Goal: Transaction & Acquisition: Book appointment/travel/reservation

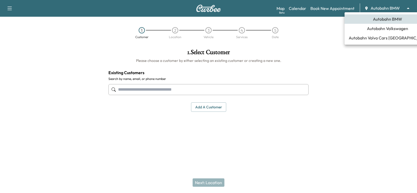
click at [392, 7] on body "Support Log Out Map Beta Calendar Book New Appointment Autobahn BMW ******** ​ …" at bounding box center [208, 96] width 417 height 193
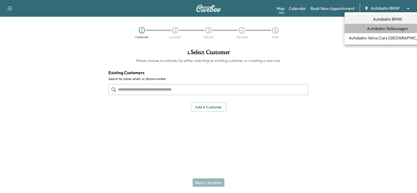
click at [386, 27] on span "Autobahn Volkswagen" at bounding box center [387, 28] width 41 height 6
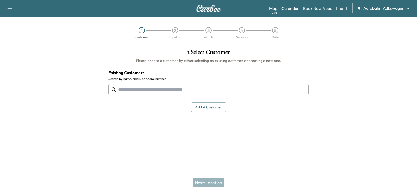
click at [121, 90] on input "text" at bounding box center [208, 89] width 200 height 11
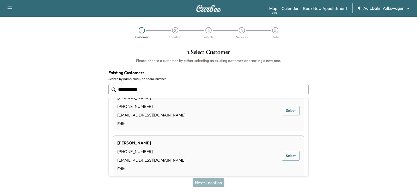
scroll to position [260, 0]
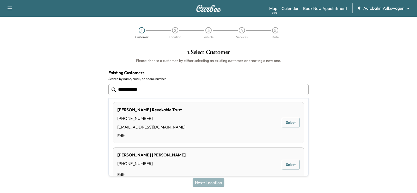
drag, startPoint x: 145, startPoint y: 91, endPoint x: 94, endPoint y: 86, distance: 50.8
click at [96, 86] on div "**********" at bounding box center [208, 93] width 417 height 96
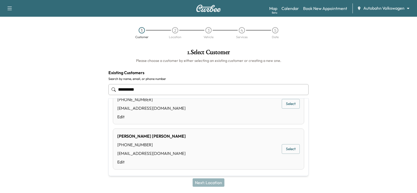
scroll to position [0, 0]
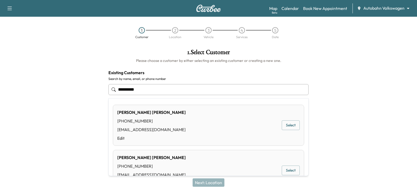
type input "**********"
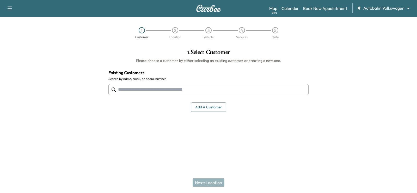
click at [156, 89] on input "text" at bounding box center [208, 89] width 200 height 11
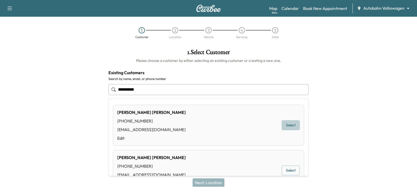
click at [286, 123] on button "Select" at bounding box center [291, 125] width 18 height 10
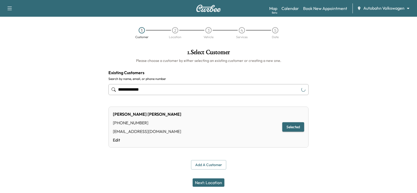
type input "**********"
click at [216, 182] on button "Next: Location" at bounding box center [209, 182] width 32 height 8
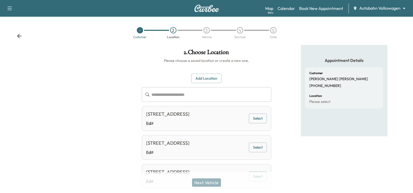
click at [189, 115] on div "[STREET_ADDRESS]" at bounding box center [167, 113] width 43 height 7
click at [257, 119] on button "Select" at bounding box center [258, 118] width 18 height 10
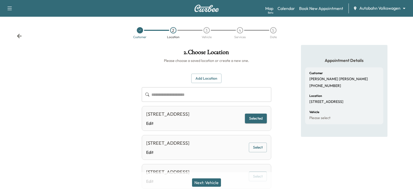
click at [204, 183] on button "Next: Vehicle" at bounding box center [206, 182] width 29 height 8
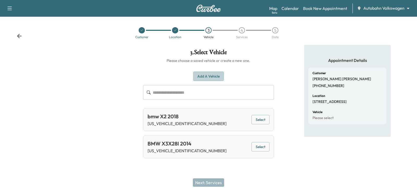
click at [207, 75] on button "Add a Vehicle" at bounding box center [208, 76] width 31 height 10
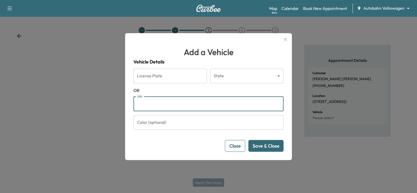
paste input "**********"
type input "**********"
click at [267, 144] on button "Save & Close" at bounding box center [265, 146] width 35 height 12
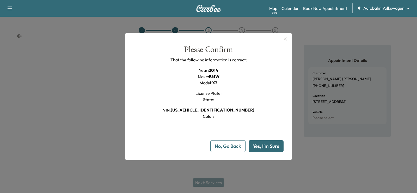
click at [272, 145] on button "Yes, I'm Sure" at bounding box center [266, 146] width 35 height 12
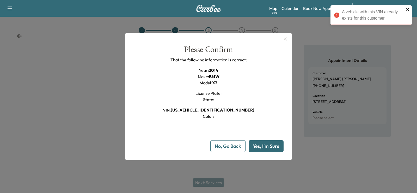
click at [409, 8] on icon "close" at bounding box center [408, 9] width 4 height 4
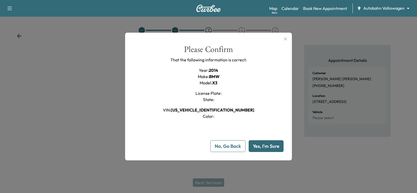
click at [285, 39] on icon "button" at bounding box center [285, 38] width 3 height 3
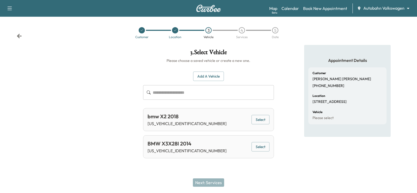
click at [371, 8] on body "**********" at bounding box center [208, 96] width 417 height 193
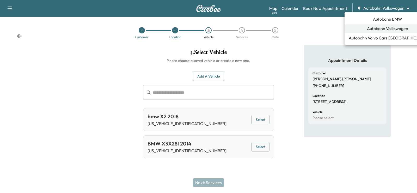
click at [385, 18] on span "Autobahn BMW" at bounding box center [387, 19] width 29 height 6
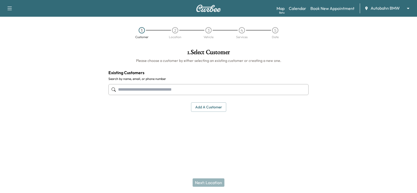
click at [133, 87] on input "text" at bounding box center [208, 89] width 200 height 11
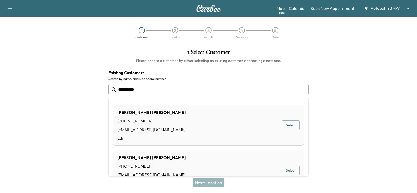
type input "**********"
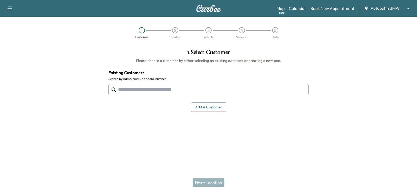
click at [126, 88] on input "text" at bounding box center [208, 89] width 200 height 11
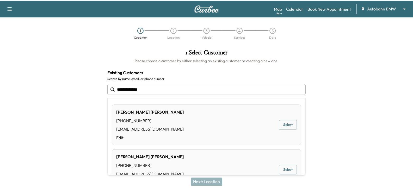
scroll to position [21, 0]
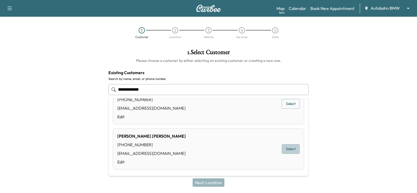
click at [289, 148] on button "Select" at bounding box center [291, 149] width 18 height 10
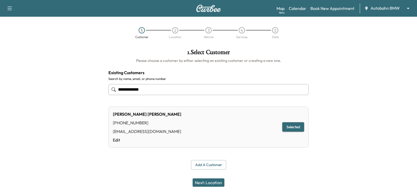
type input "**********"
click at [213, 182] on button "Next: Location" at bounding box center [209, 182] width 32 height 8
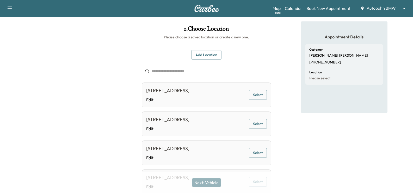
scroll to position [52, 0]
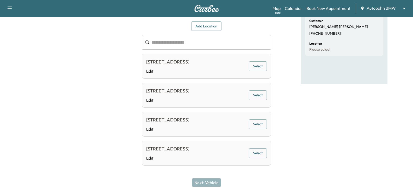
click at [258, 69] on button "Select" at bounding box center [258, 66] width 18 height 10
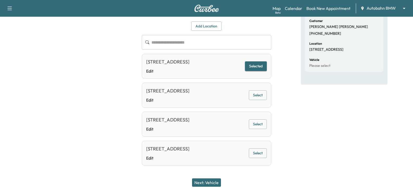
click at [208, 183] on button "Next: Vehicle" at bounding box center [206, 182] width 29 height 8
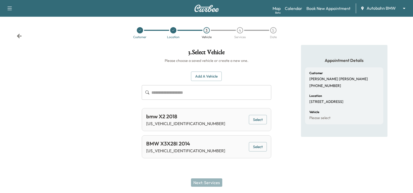
scroll to position [0, 0]
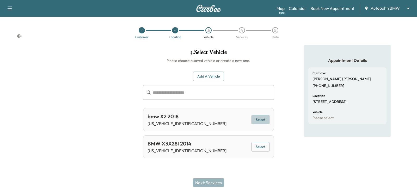
click at [262, 119] on button "Select" at bounding box center [260, 120] width 18 height 10
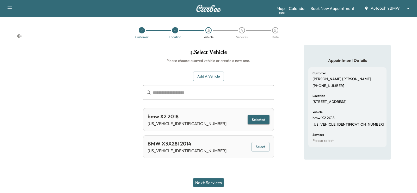
click at [214, 181] on button "Next: Services" at bounding box center [208, 182] width 31 height 8
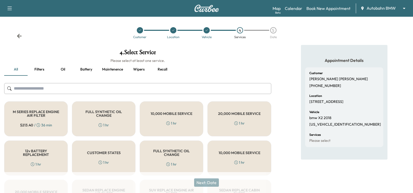
click at [109, 117] on h5 "FULL SYNTHETIC OIL CHANGE" at bounding box center [103, 113] width 46 height 7
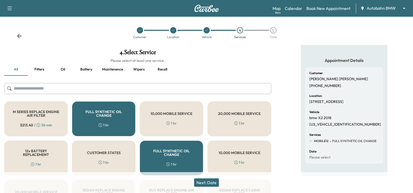
click at [209, 183] on button "Next: Date" at bounding box center [206, 182] width 25 height 8
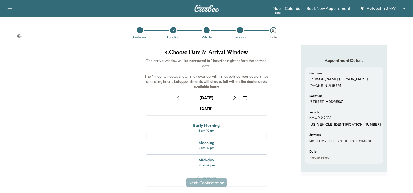
click at [235, 97] on icon "button" at bounding box center [234, 97] width 4 height 4
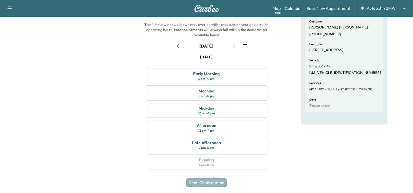
scroll to position [52, 0]
click at [203, 127] on div "Afternoon" at bounding box center [207, 124] width 20 height 6
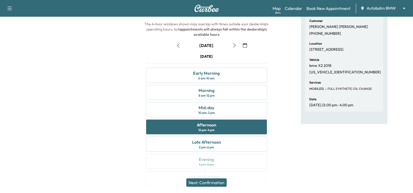
click at [210, 181] on button "Next: Confirmation" at bounding box center [206, 182] width 40 height 8
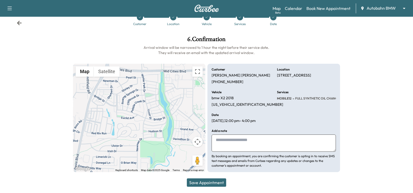
click at [213, 182] on button "Save Appointment" at bounding box center [206, 182] width 39 height 8
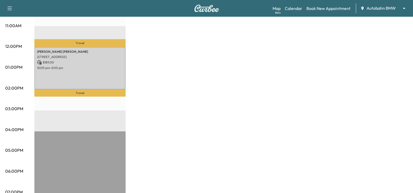
scroll to position [156, 0]
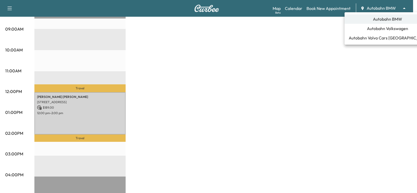
click at [254, 106] on div at bounding box center [208, 96] width 417 height 193
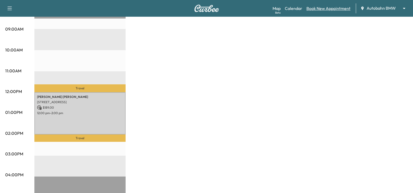
click at [322, 9] on link "Book New Appointment" at bounding box center [328, 8] width 44 height 6
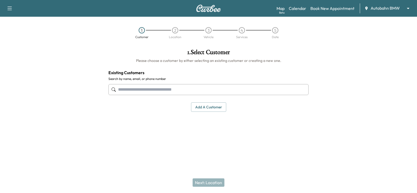
click at [130, 86] on input "text" at bounding box center [208, 89] width 200 height 11
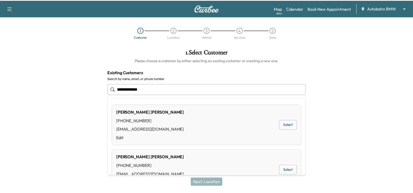
scroll to position [21, 0]
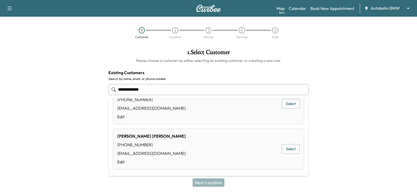
click at [289, 147] on button "Select" at bounding box center [291, 149] width 18 height 10
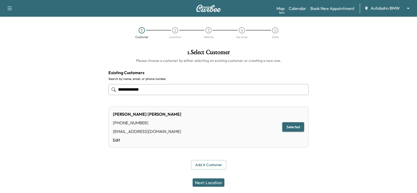
type input "**********"
click at [208, 182] on button "Next: Location" at bounding box center [209, 182] width 32 height 8
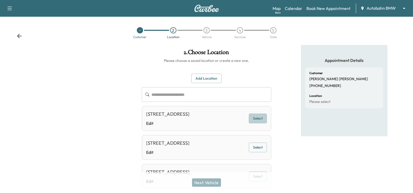
click at [257, 122] on button "Select" at bounding box center [258, 118] width 18 height 10
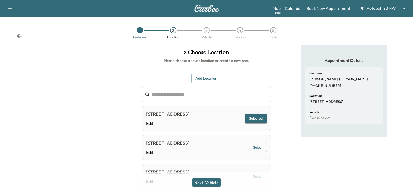
click at [212, 182] on button "Next: Vehicle" at bounding box center [206, 182] width 29 height 8
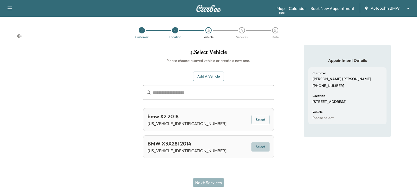
click at [259, 147] on button "Select" at bounding box center [260, 147] width 18 height 10
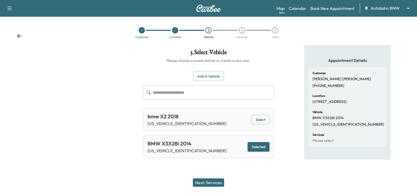
click at [210, 184] on button "Next: Services" at bounding box center [208, 182] width 31 height 8
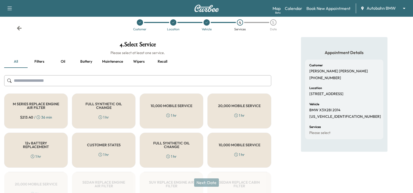
scroll to position [0, 0]
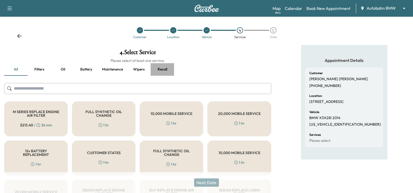
click at [162, 68] on button "Recall" at bounding box center [162, 69] width 23 height 13
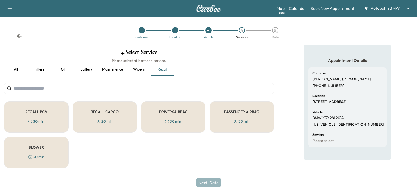
click at [80, 86] on input "text" at bounding box center [139, 88] width 270 height 11
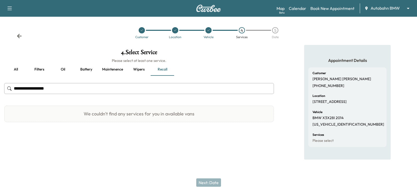
type input "**********"
click at [96, 178] on div "Next: Date" at bounding box center [208, 182] width 417 height 21
click at [14, 68] on button "all" at bounding box center [15, 69] width 23 height 13
click at [59, 89] on input "**********" at bounding box center [139, 88] width 270 height 11
drag, startPoint x: 85, startPoint y: 92, endPoint x: 0, endPoint y: 92, distance: 85.4
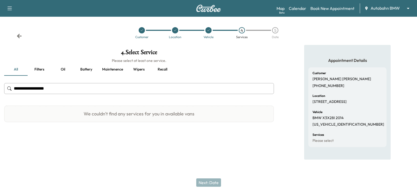
click at [0, 92] on div "**********" at bounding box center [139, 87] width 278 height 85
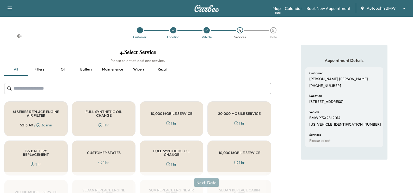
click at [107, 152] on h5 "CUSTOMER STATES" at bounding box center [104, 153] width 34 height 4
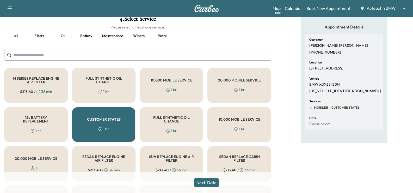
scroll to position [78, 0]
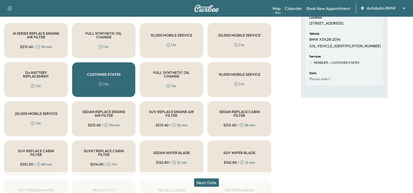
click at [213, 183] on button "Next: Date" at bounding box center [206, 182] width 25 height 8
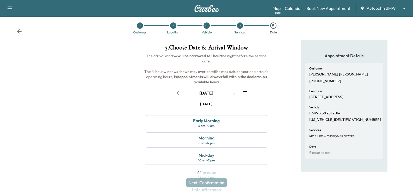
scroll to position [68, 0]
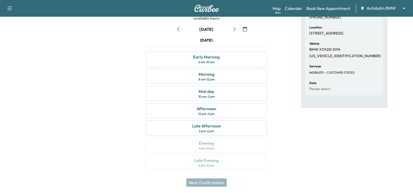
click at [234, 29] on icon "button" at bounding box center [234, 29] width 4 height 4
click at [199, 110] on div "Afternoon" at bounding box center [207, 108] width 20 height 6
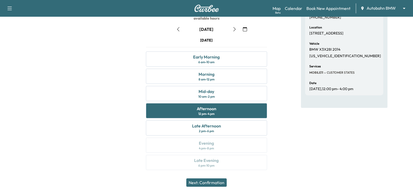
click at [211, 182] on button "Next: Confirmation" at bounding box center [206, 182] width 40 height 8
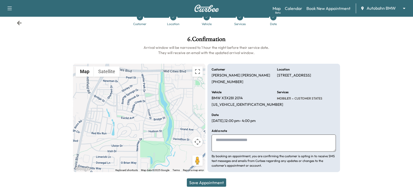
click at [234, 140] on textarea at bounding box center [274, 142] width 124 height 17
paste textarea "**********"
type textarea "**********"
click at [215, 183] on button "Save Appointment" at bounding box center [206, 182] width 39 height 8
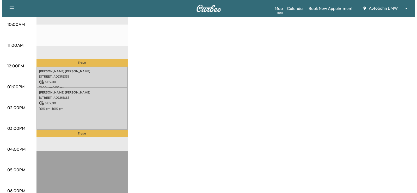
scroll to position [182, 0]
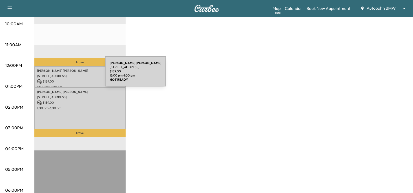
click at [66, 74] on p "[STREET_ADDRESS]" at bounding box center [80, 76] width 86 height 4
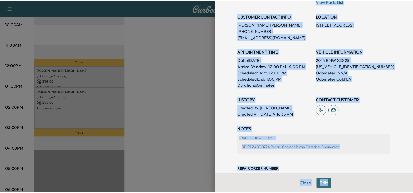
scroll to position [119, 0]
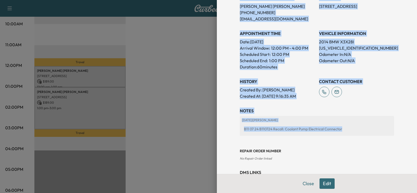
drag, startPoint x: 228, startPoint y: 13, endPoint x: 372, endPoint y: 130, distance: 185.5
click at [372, 130] on div "Appointment Details Services MOBILE11 - Customer States $ 189.00 Tax $ 15.59 To…" at bounding box center [317, 96] width 200 height 193
copy div "Appointment Details Services MOBILE11 - Customer States $ 189.00 Tax $ 15.59 To…"
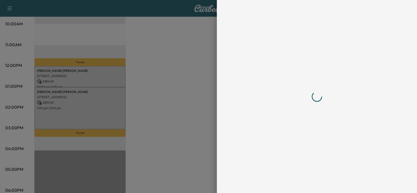
click at [194, 102] on div at bounding box center [208, 96] width 417 height 193
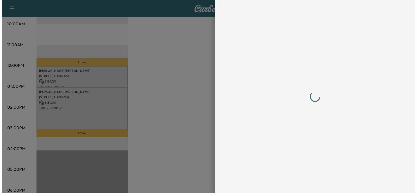
scroll to position [0, 0]
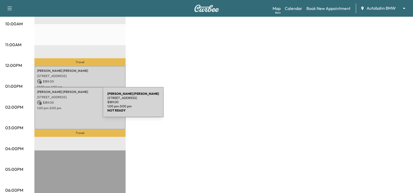
click at [64, 106] on p "1:00 pm - 3:00 pm" at bounding box center [80, 108] width 86 height 4
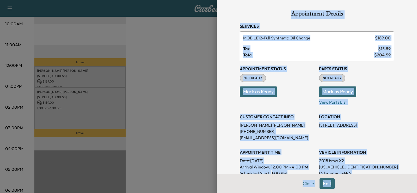
drag, startPoint x: 223, startPoint y: 12, endPoint x: 372, endPoint y: 135, distance: 193.1
click at [367, 176] on div "Appointment Details Services MOBILE12 - Full Synthetic Oil Change $ 189.00 Tax …" at bounding box center [317, 96] width 200 height 193
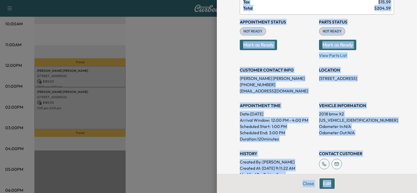
scroll to position [48, 0]
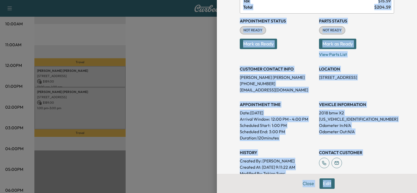
copy div "Appointment Details Services MOBILE12 - Full Synthetic Oil Change $ 189.00 Tax …"
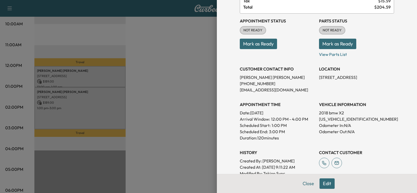
click at [195, 31] on div at bounding box center [208, 96] width 417 height 193
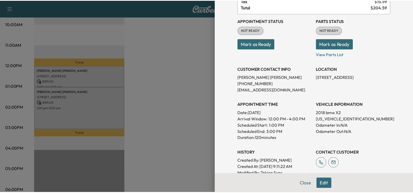
scroll to position [0, 0]
